Goal: Transaction & Acquisition: Purchase product/service

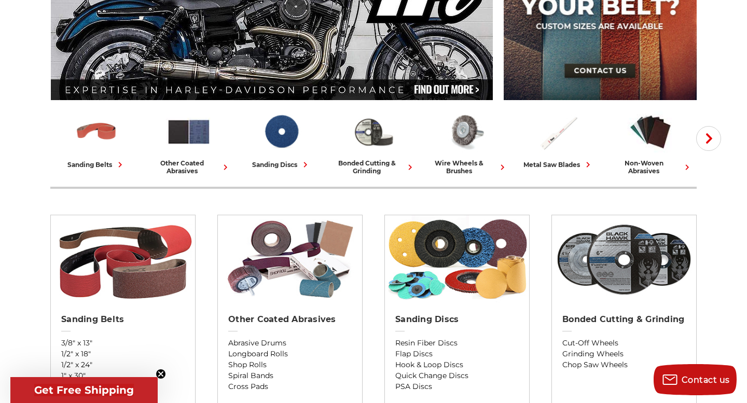
scroll to position [184, 0]
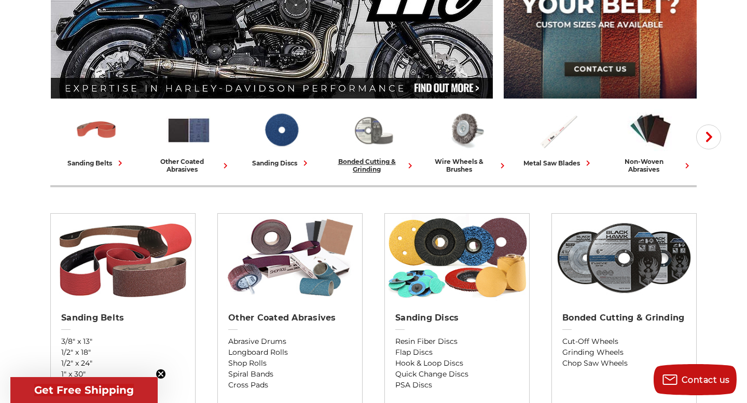
click at [376, 142] on img at bounding box center [374, 130] width 46 height 45
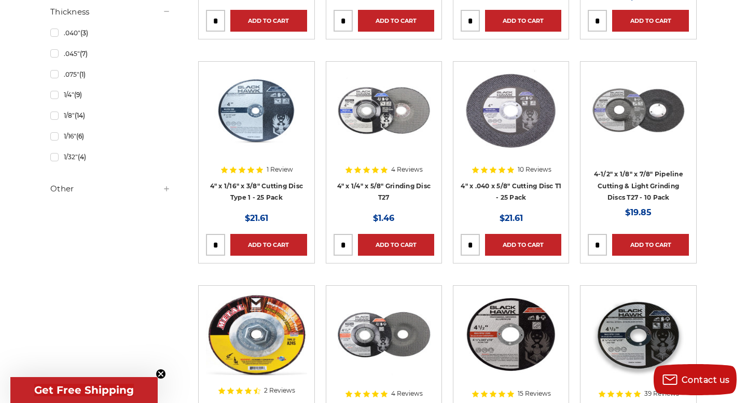
scroll to position [736, 0]
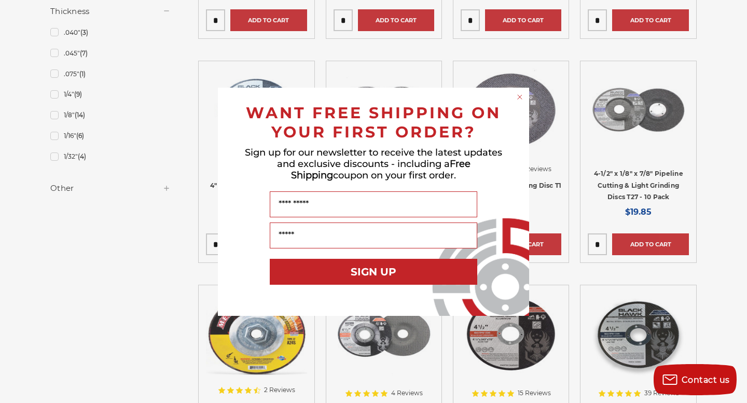
click at [517, 98] on circle "Close dialog" at bounding box center [520, 97] width 10 height 10
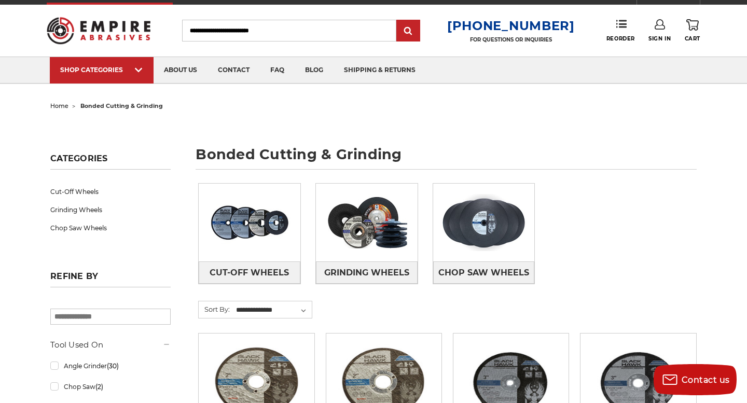
scroll to position [0, 0]
